Goal: Find specific page/section: Find specific page/section

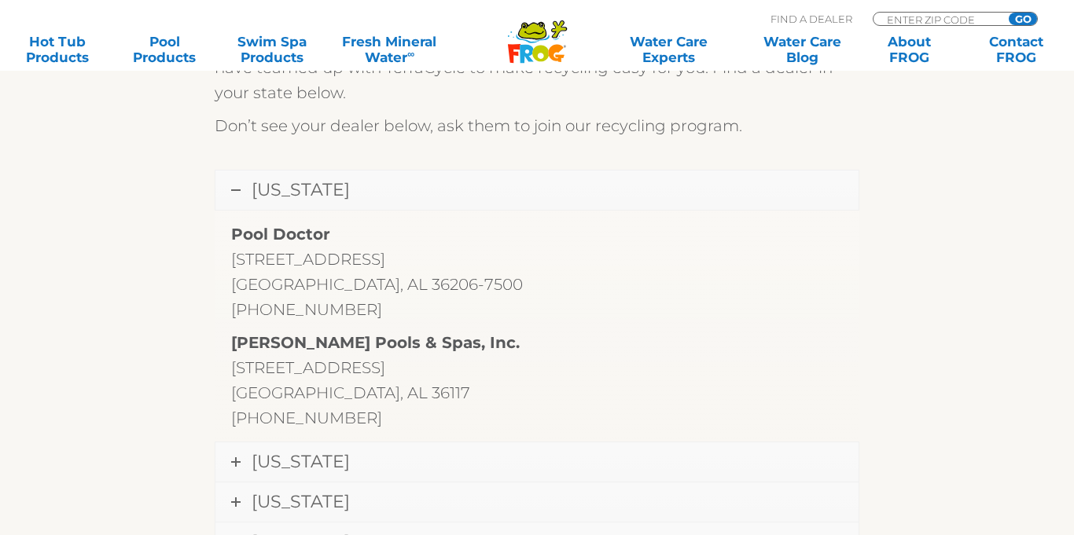
scroll to position [514, 0]
click at [242, 187] on link "[US_STATE]" at bounding box center [536, 187] width 643 height 39
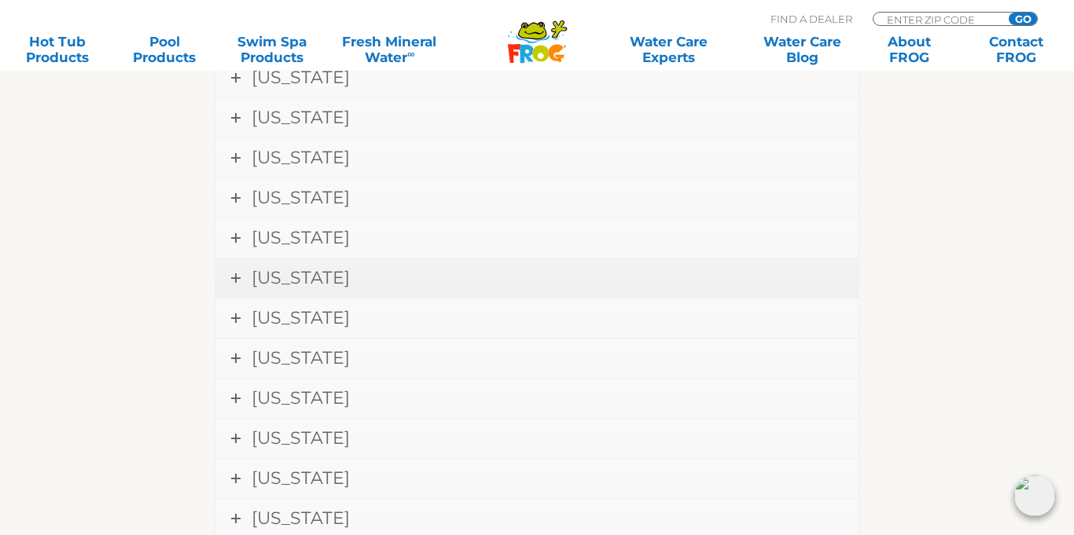
scroll to position [1467, 0]
click at [255, 399] on span "[US_STATE]" at bounding box center [300, 397] width 98 height 21
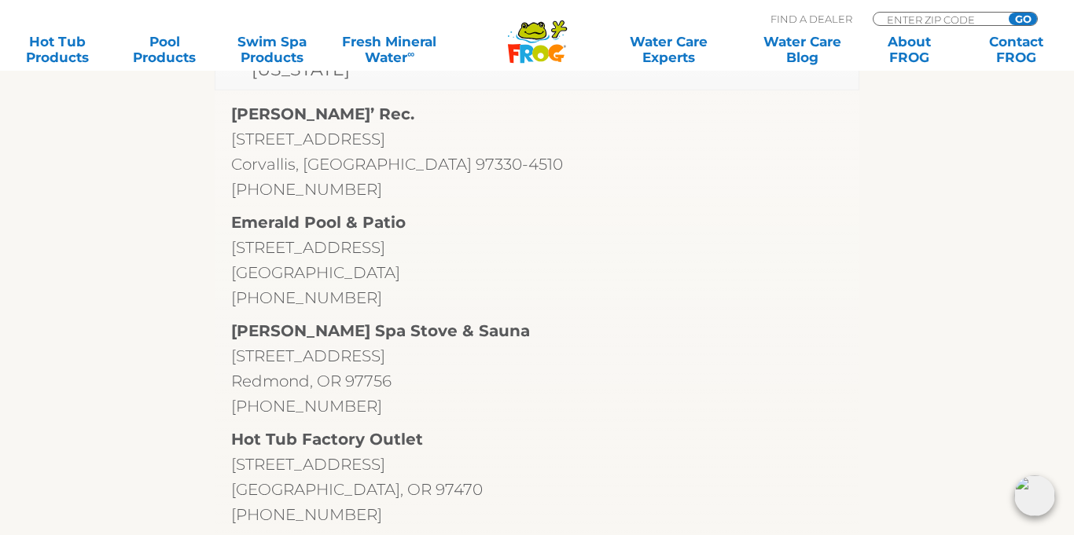
scroll to position [1758, 0]
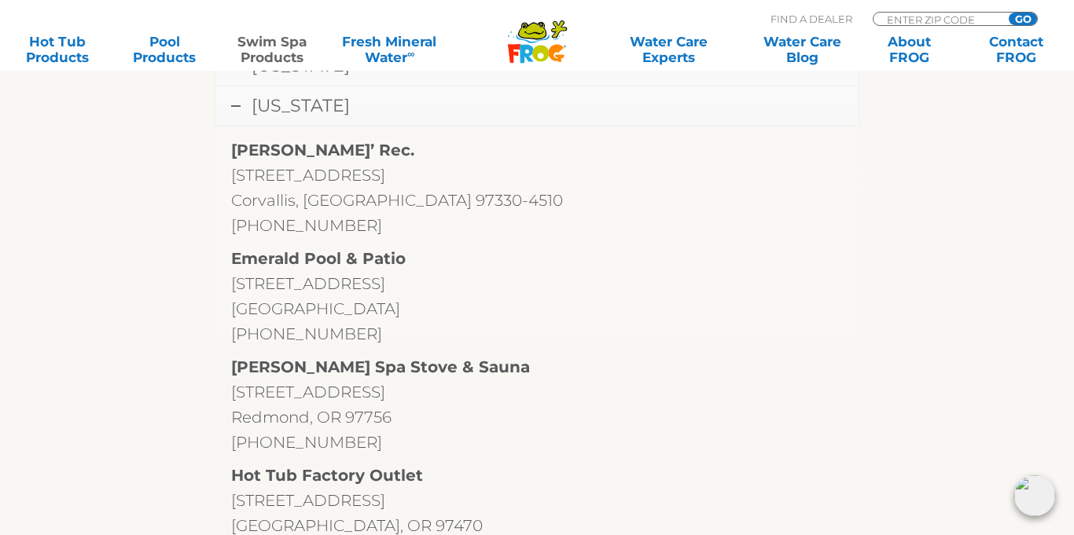
click at [240, 64] on link "Swim Spa Products" at bounding box center [271, 49] width 83 height 31
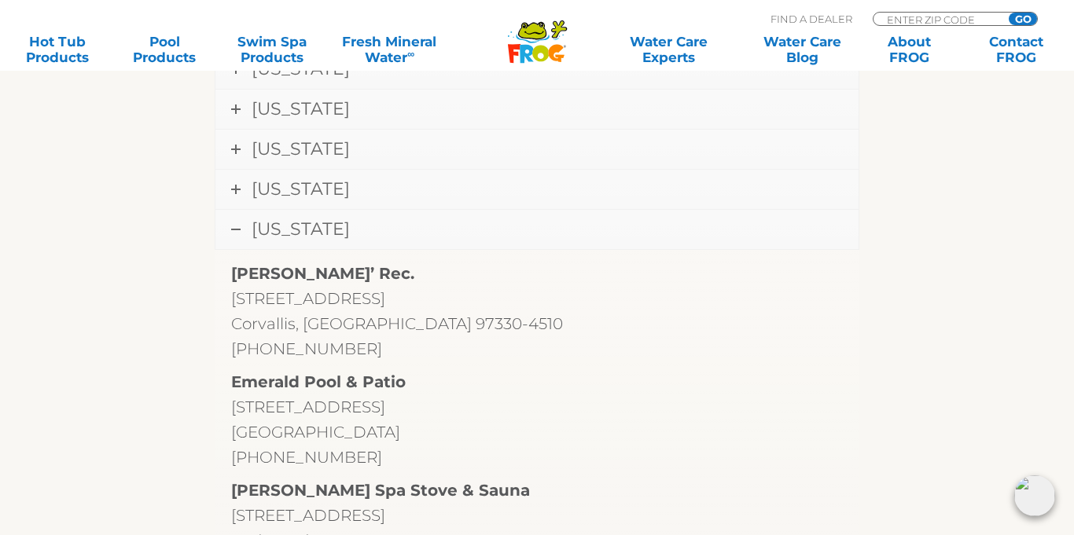
scroll to position [1628, 0]
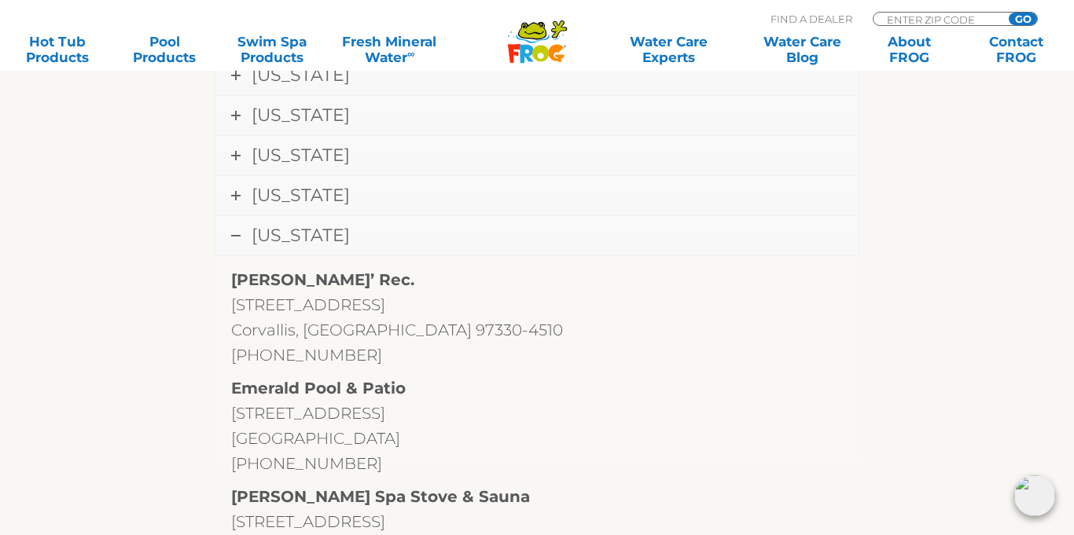
click at [255, 235] on span "[US_STATE]" at bounding box center [300, 235] width 98 height 21
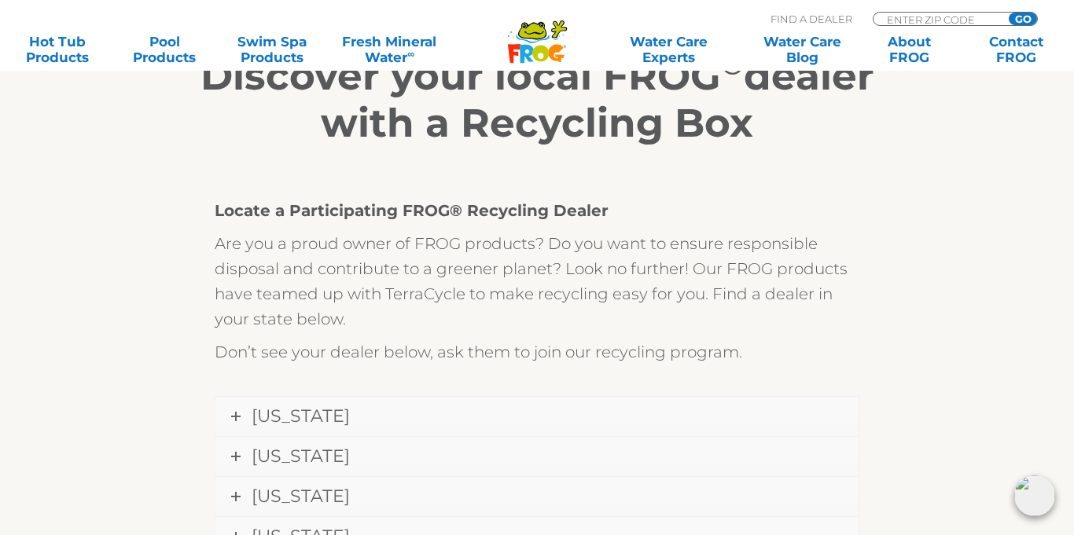
scroll to position [287, 0]
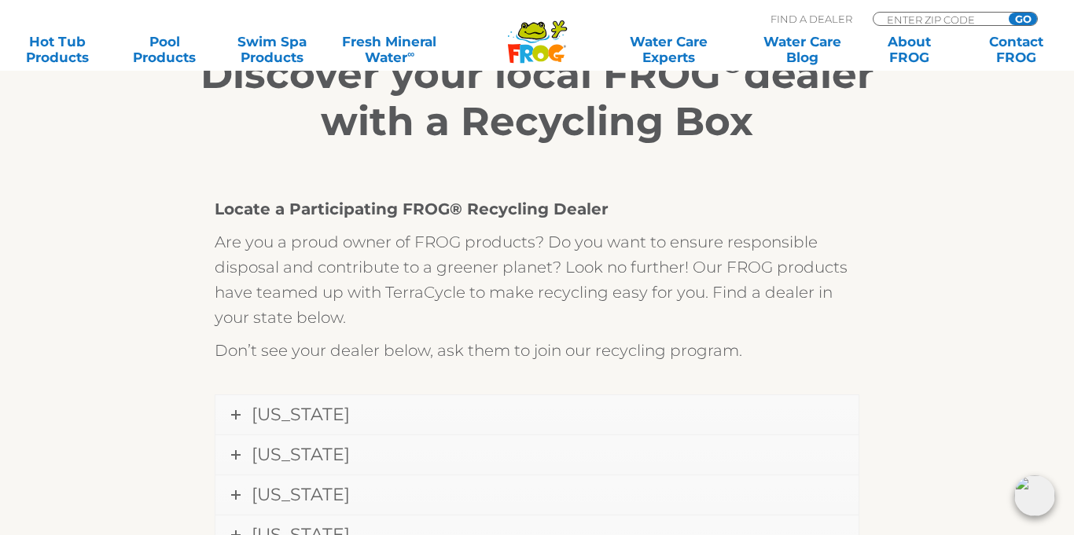
click at [371, 358] on p "Don’t see your dealer below, ask them to join our recycling program." at bounding box center [537, 350] width 644 height 25
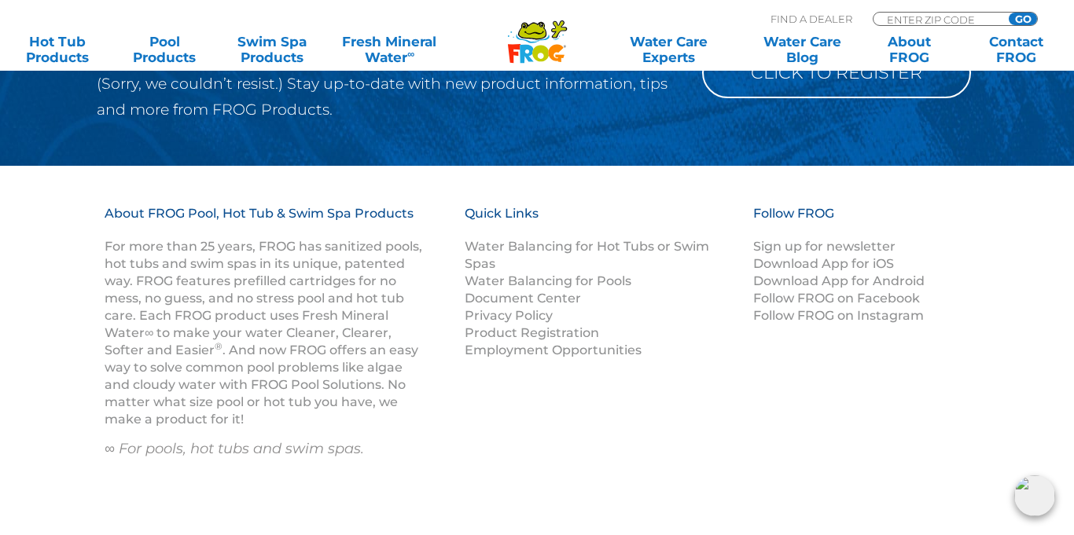
scroll to position [2665, 0]
